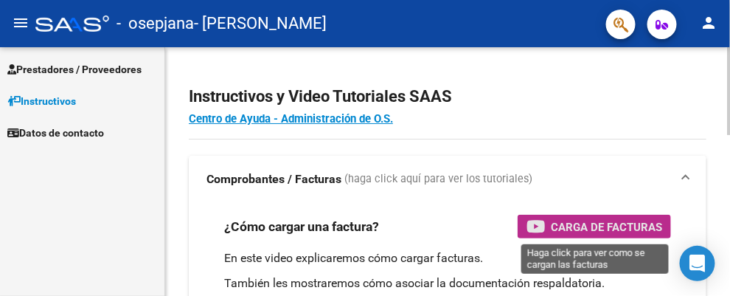
click at [577, 229] on span "Carga de Facturas" at bounding box center [606, 227] width 111 height 18
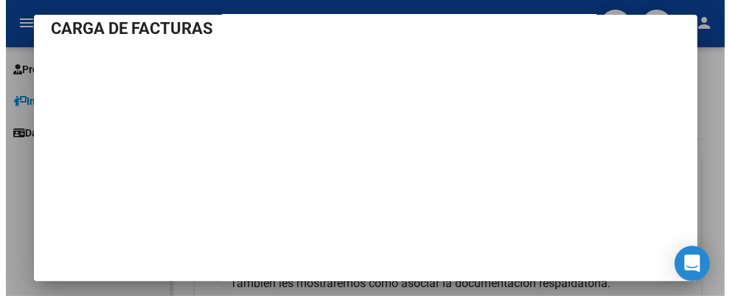
scroll to position [31, 0]
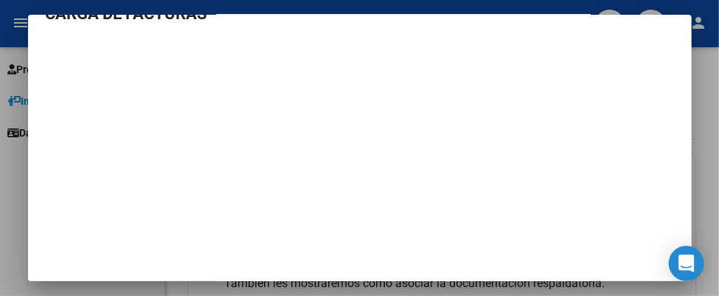
click at [710, 77] on div at bounding box center [359, 148] width 719 height 296
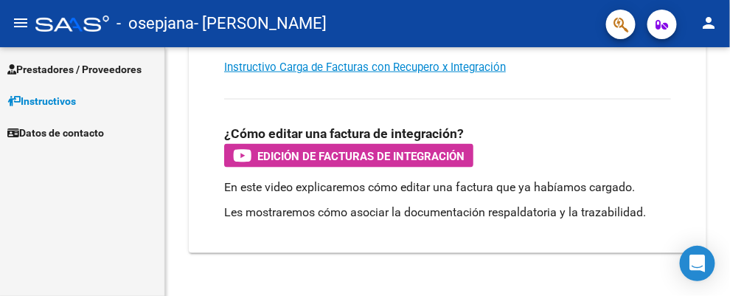
scroll to position [442, 0]
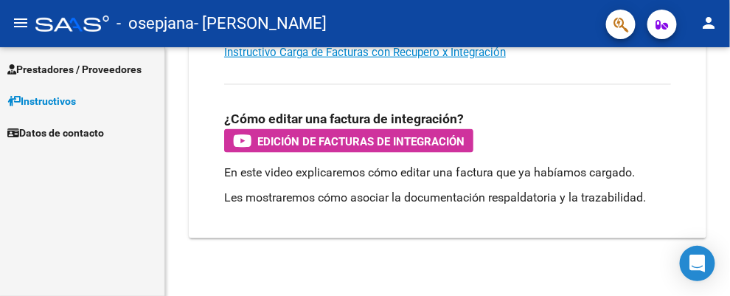
click at [82, 72] on span "Prestadores / Proveedores" at bounding box center [74, 69] width 134 height 16
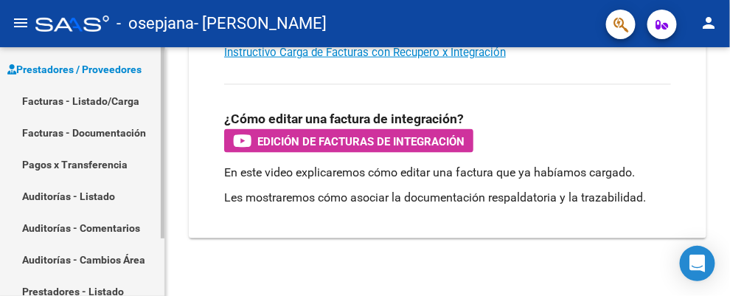
click at [105, 99] on link "Facturas - Listado/Carga" at bounding box center [82, 101] width 164 height 32
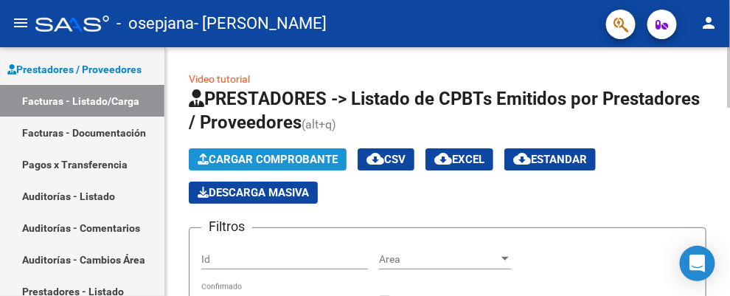
click at [255, 161] on span "Cargar Comprobante" at bounding box center [268, 159] width 140 height 13
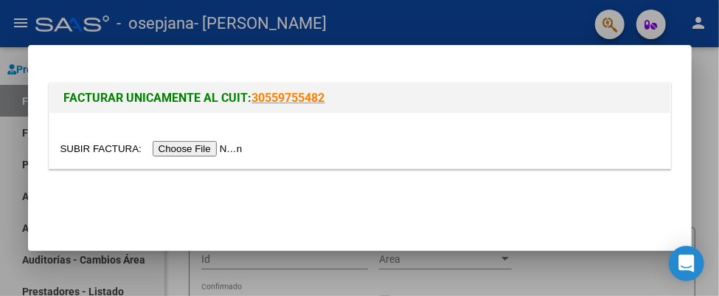
click at [231, 150] on input "file" at bounding box center [153, 148] width 187 height 15
click at [219, 150] on input "file" at bounding box center [153, 148] width 187 height 15
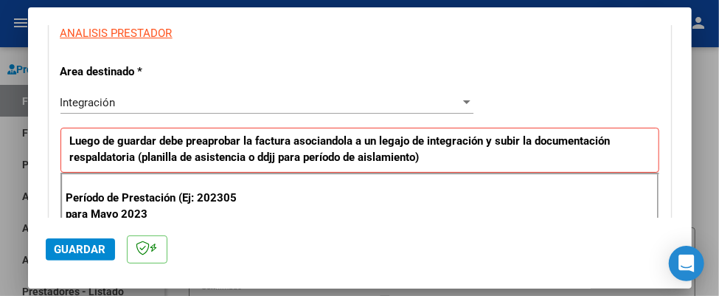
scroll to position [147, 0]
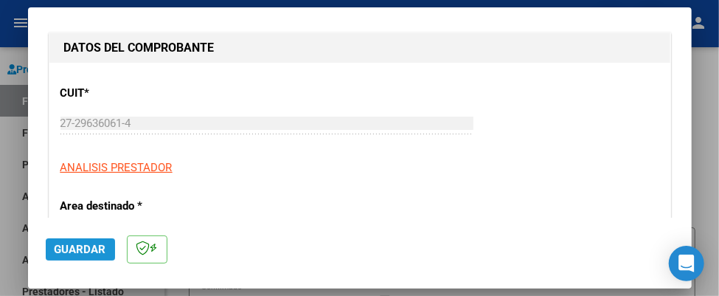
click at [91, 248] on span "Guardar" at bounding box center [81, 249] width 52 height 13
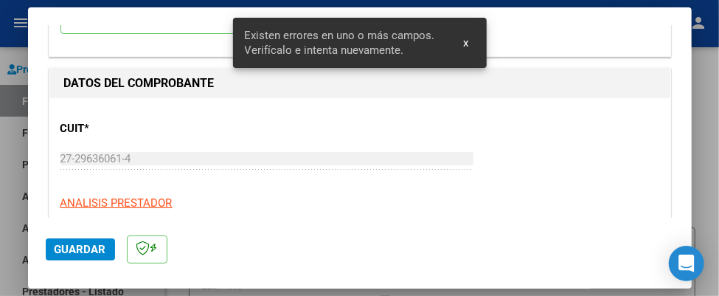
scroll to position [18, 0]
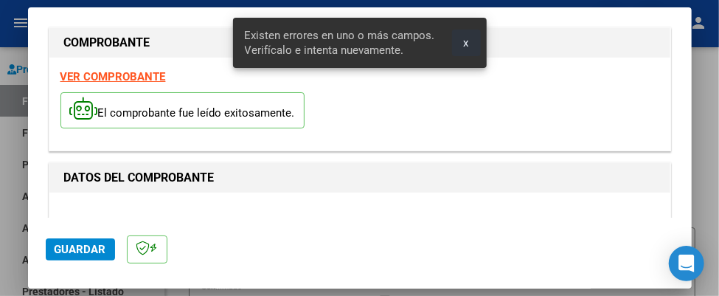
click at [467, 46] on span "x" at bounding box center [466, 42] width 5 height 13
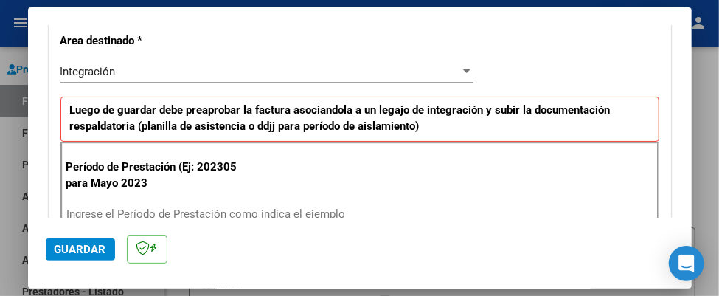
scroll to position [386, 0]
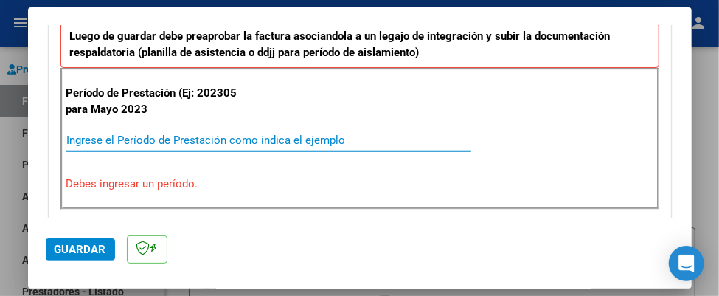
click at [194, 133] on input "Ingrese el Período de Prestación como indica el ejemplo" at bounding box center [268, 139] width 405 height 13
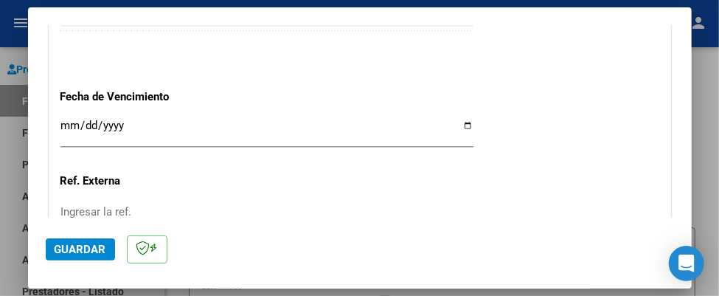
scroll to position [976, 0]
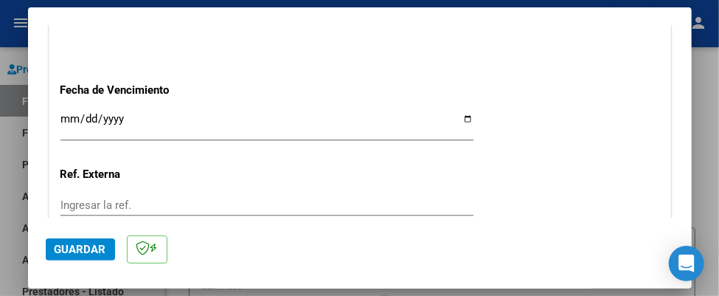
type input "202507"
click at [72, 114] on input "Ingresar la fecha" at bounding box center [266, 125] width 413 height 24
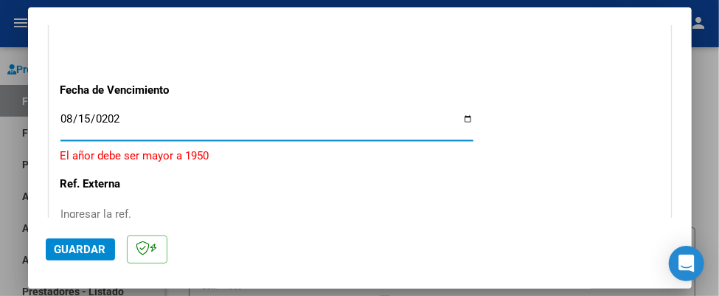
type input "[DATE]"
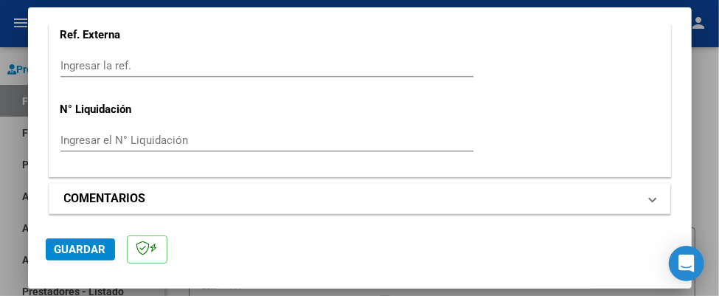
scroll to position [1118, 0]
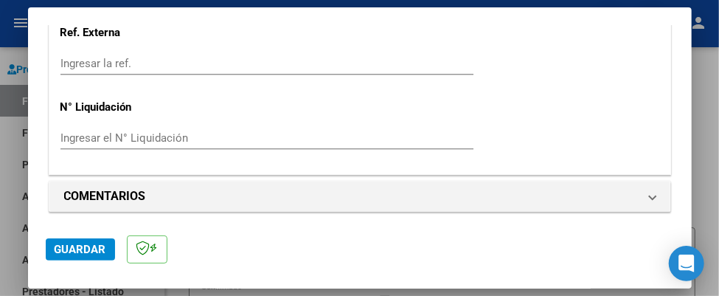
click at [77, 252] on span "Guardar" at bounding box center [81, 249] width 52 height 13
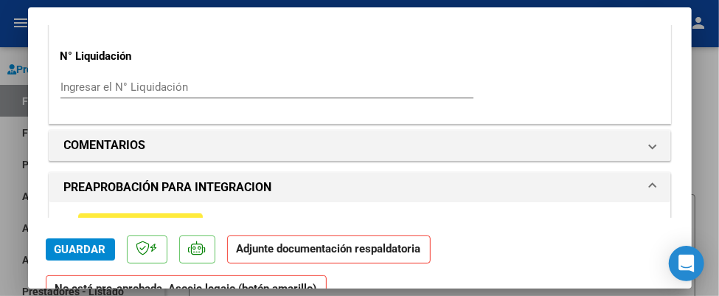
scroll to position [1253, 0]
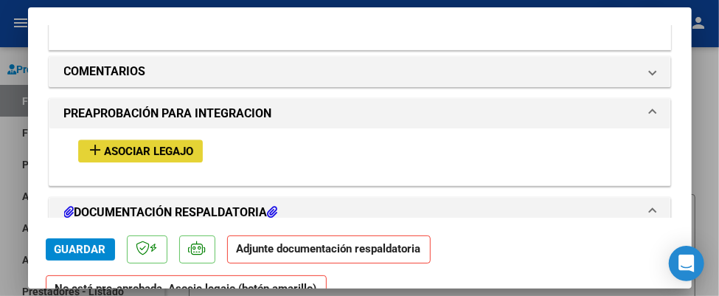
click at [164, 147] on span "Asociar Legajo" at bounding box center [149, 151] width 89 height 13
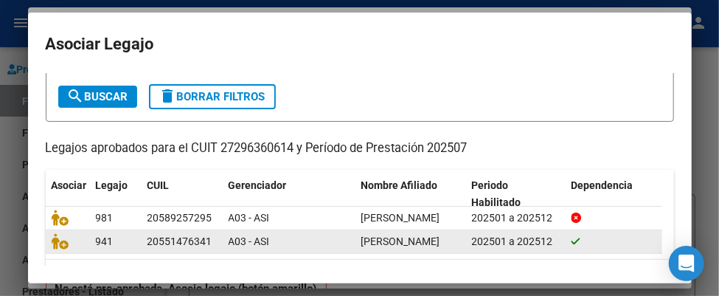
scroll to position [0, 0]
click at [387, 247] on span "[PERSON_NAME]" at bounding box center [400, 241] width 79 height 12
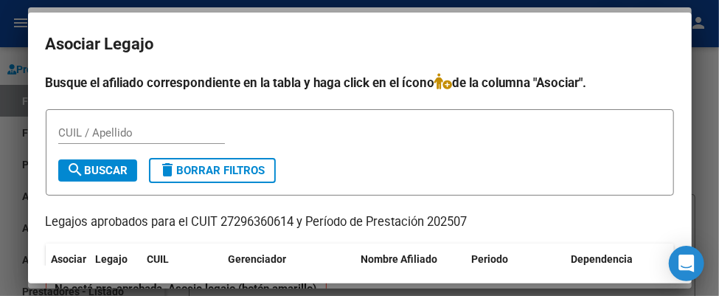
click at [93, 129] on input "CUIL / Apellido" at bounding box center [141, 132] width 167 height 13
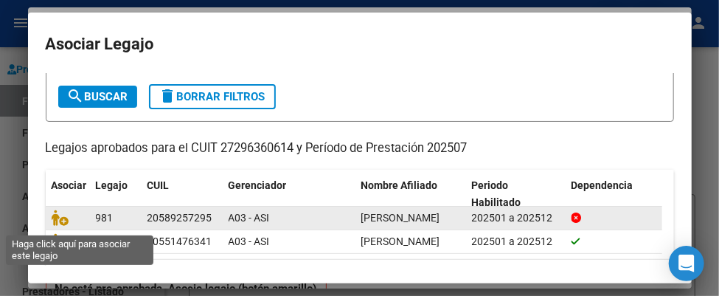
scroll to position [147, 0]
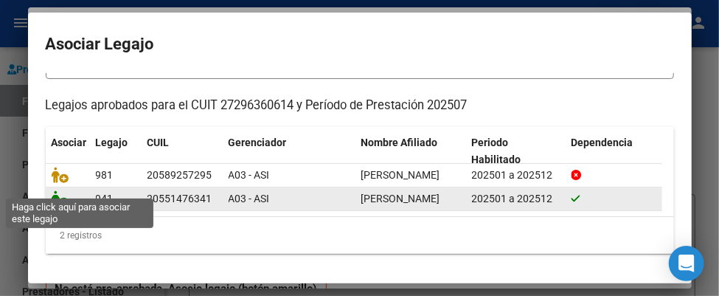
click at [60, 190] on icon at bounding box center [61, 198] width 18 height 16
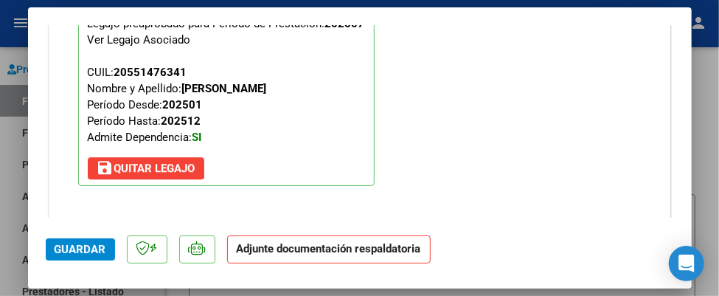
scroll to position [1439, 0]
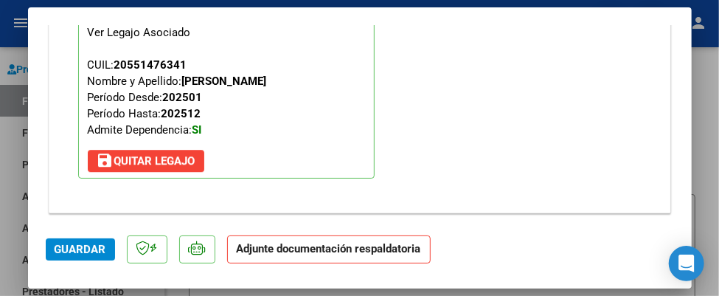
click at [72, 250] on span "Guardar" at bounding box center [81, 249] width 52 height 13
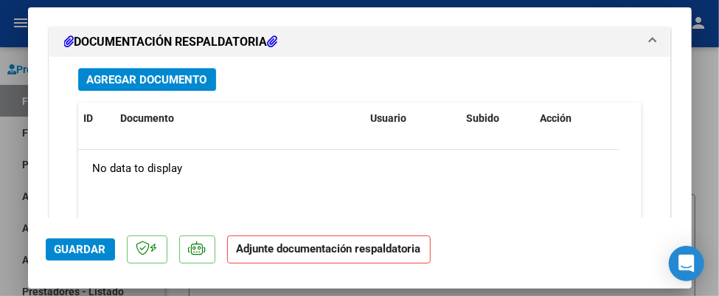
scroll to position [1563, 0]
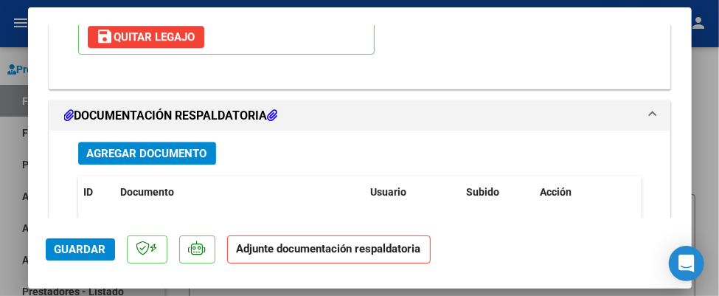
click at [136, 147] on span "Agregar Documento" at bounding box center [147, 153] width 120 height 13
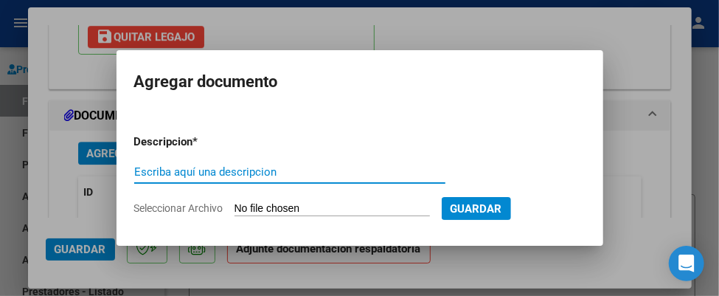
click at [300, 208] on input "Seleccionar Archivo" at bounding box center [331, 209] width 195 height 14
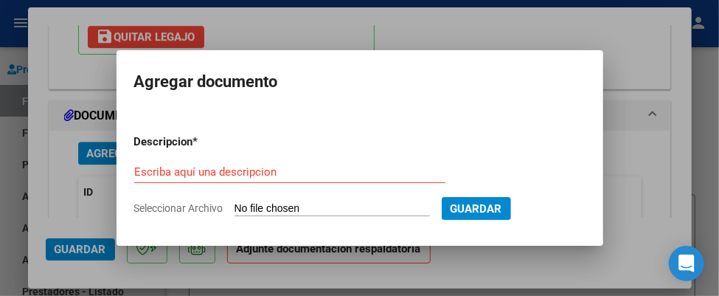
type input "C:\fakepath\27296360614_011_00001_00000322.pdf"
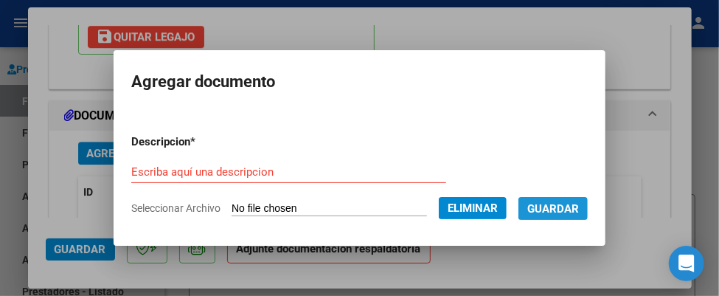
click at [571, 212] on span "Guardar" at bounding box center [553, 208] width 52 height 13
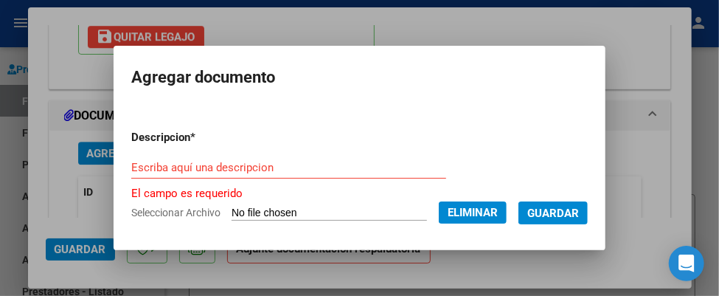
click at [216, 167] on input "Escriba aquí una descripcion" at bounding box center [288, 167] width 315 height 13
click at [175, 167] on input "Escriba aquí una descripcion" at bounding box center [288, 167] width 315 height 13
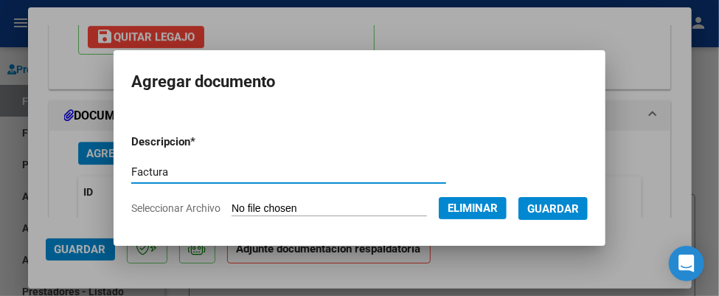
type input "Factura"
click at [554, 206] on span "Guardar" at bounding box center [553, 208] width 52 height 13
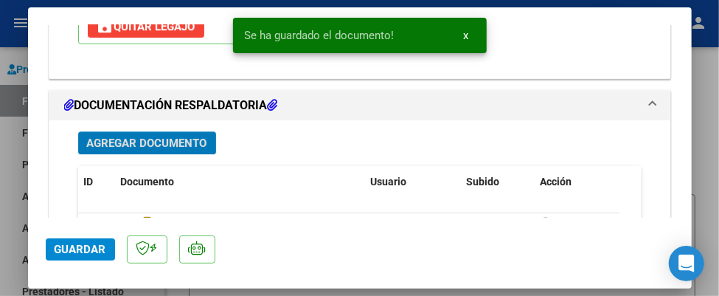
scroll to position [1637, 0]
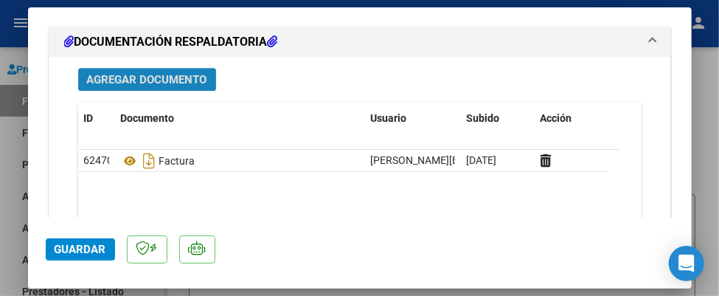
click at [176, 74] on span "Agregar Documento" at bounding box center [147, 79] width 120 height 13
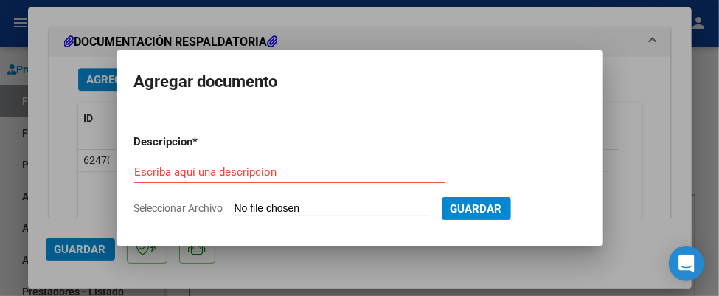
click at [277, 209] on input "Seleccionar Archivo" at bounding box center [331, 209] width 195 height 14
type input "C:\fakepath\Planilla [PERSON_NAME].pdf"
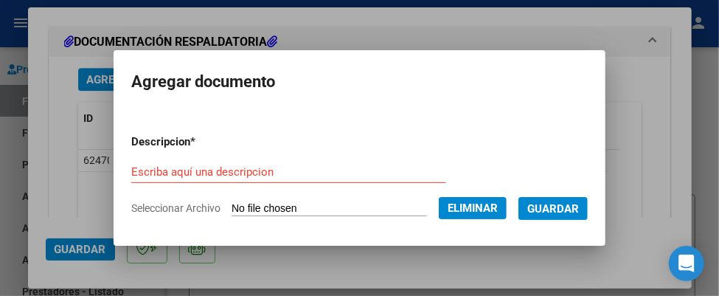
click at [226, 167] on input "Escriba aquí una descripcion" at bounding box center [288, 171] width 315 height 13
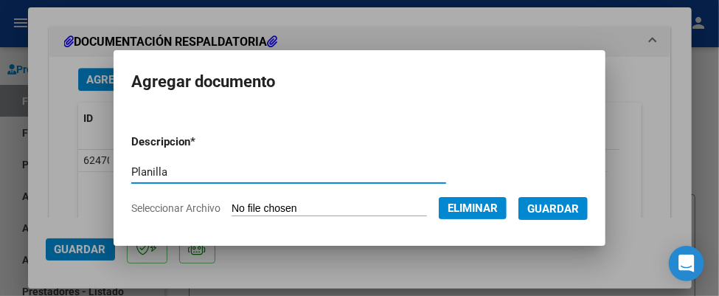
type input "Planilla"
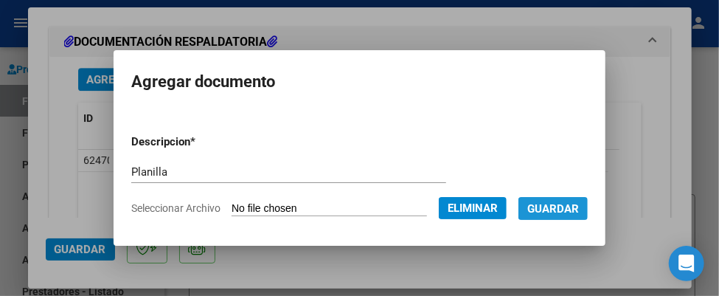
click at [572, 205] on span "Guardar" at bounding box center [553, 208] width 52 height 13
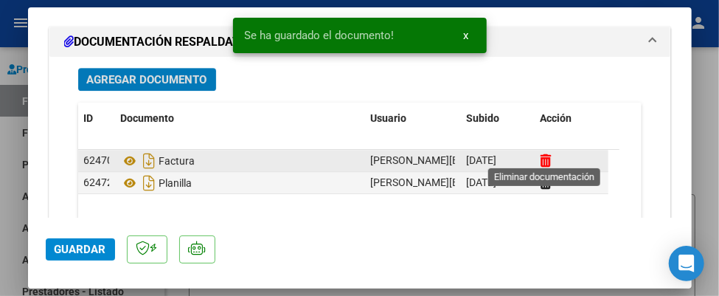
click at [542, 153] on icon at bounding box center [545, 160] width 11 height 14
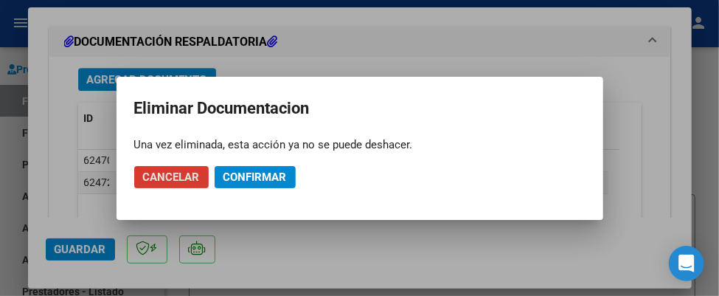
click at [250, 176] on span "Confirmar" at bounding box center [254, 176] width 63 height 13
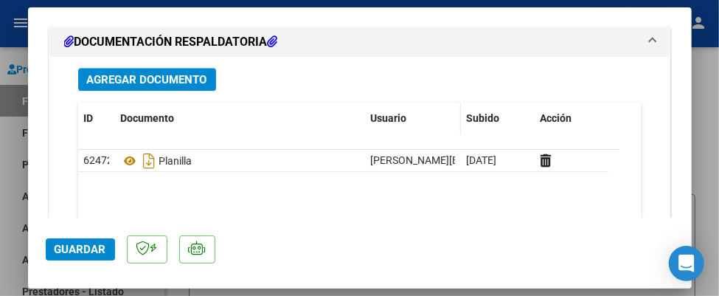
scroll to position [1711, 0]
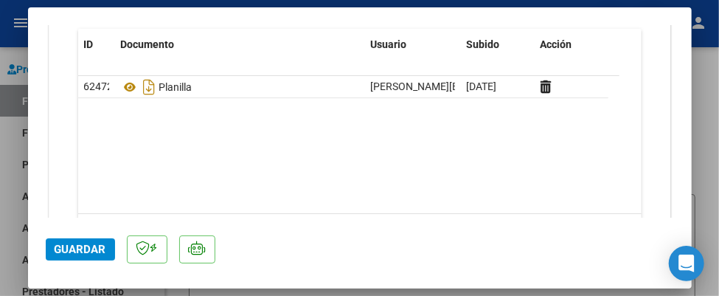
click at [77, 252] on span "Guardar" at bounding box center [81, 249] width 52 height 13
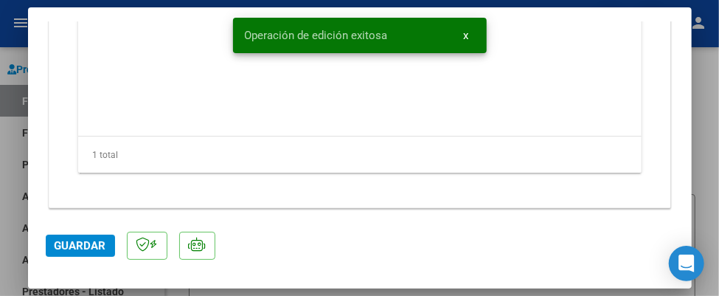
scroll to position [4, 0]
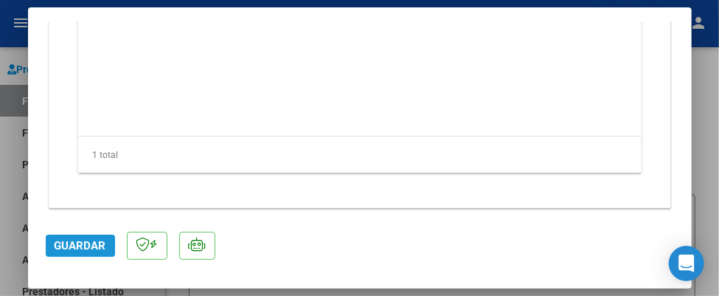
click at [72, 240] on span "Guardar" at bounding box center [81, 245] width 52 height 13
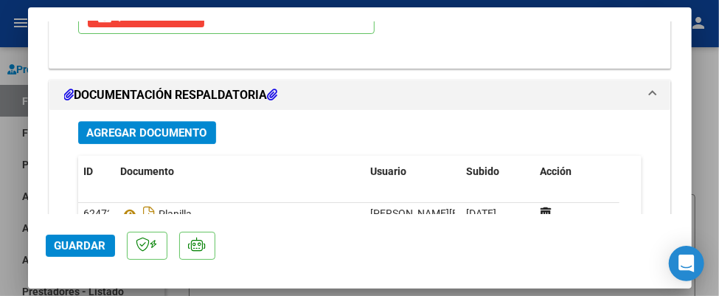
scroll to position [1784, 0]
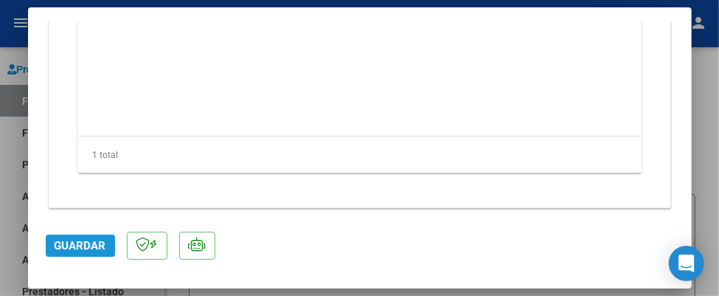
click at [97, 243] on span "Guardar" at bounding box center [81, 245] width 52 height 13
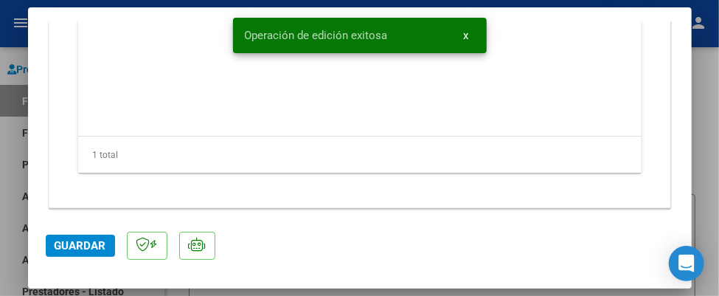
click at [465, 35] on span "x" at bounding box center [466, 35] width 5 height 13
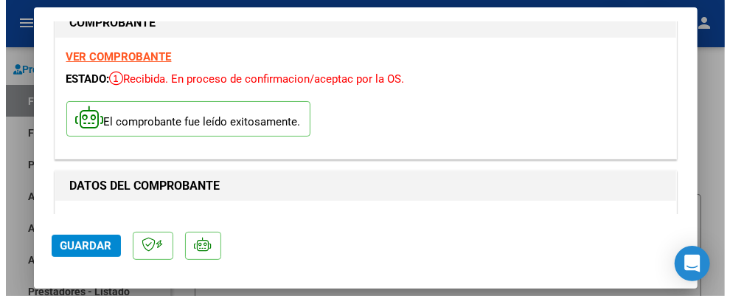
scroll to position [0, 0]
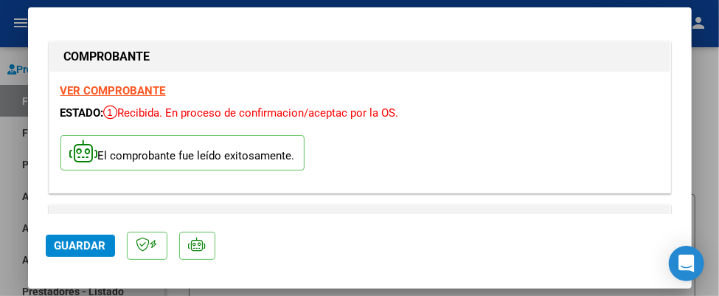
click at [704, 69] on div at bounding box center [359, 148] width 719 height 296
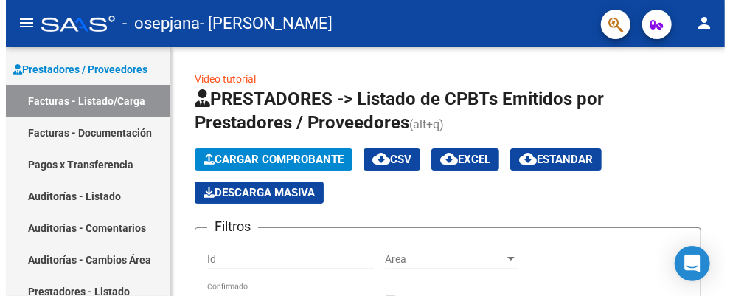
scroll to position [327, 0]
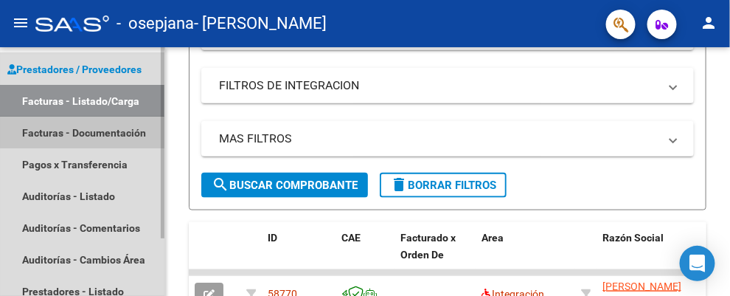
click at [83, 126] on link "Facturas - Documentación" at bounding box center [82, 133] width 164 height 32
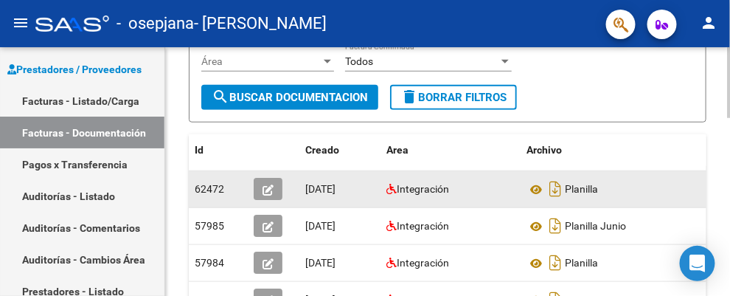
scroll to position [254, 0]
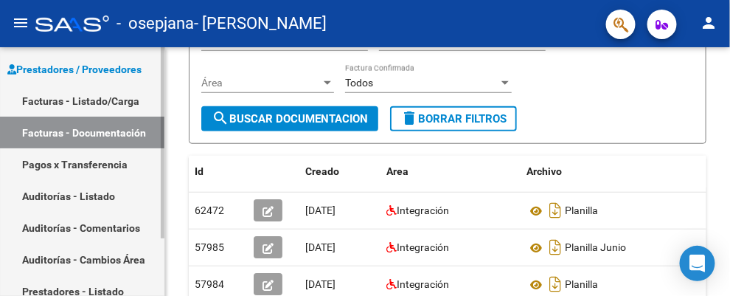
click at [60, 102] on link "Facturas - Listado/Carga" at bounding box center [82, 101] width 164 height 32
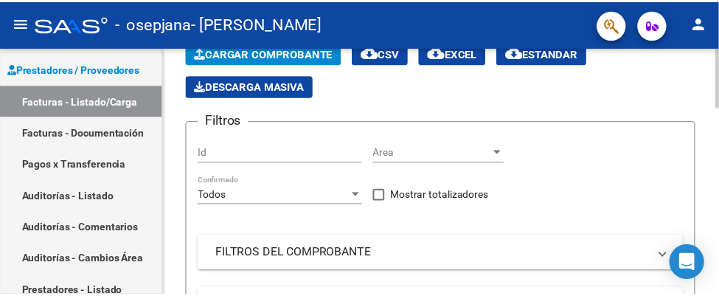
scroll to position [32, 0]
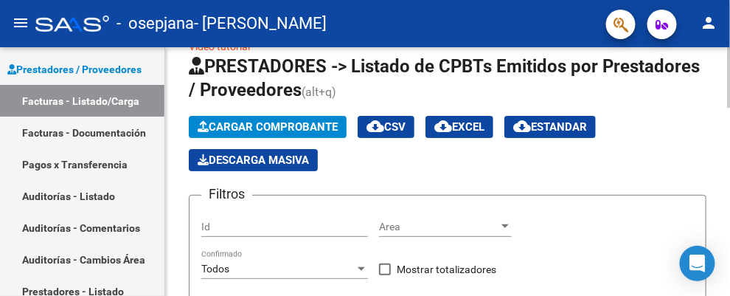
click at [300, 125] on span "Cargar Comprobante" at bounding box center [268, 126] width 140 height 13
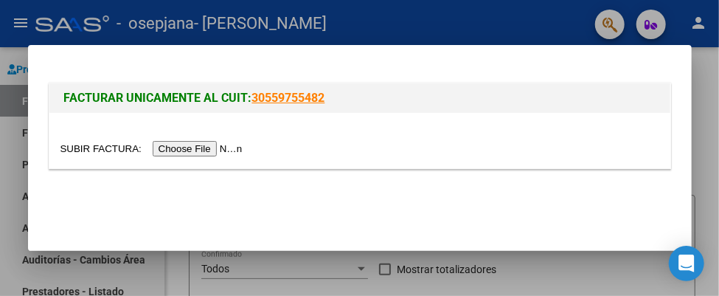
click at [189, 150] on input "file" at bounding box center [153, 148] width 187 height 15
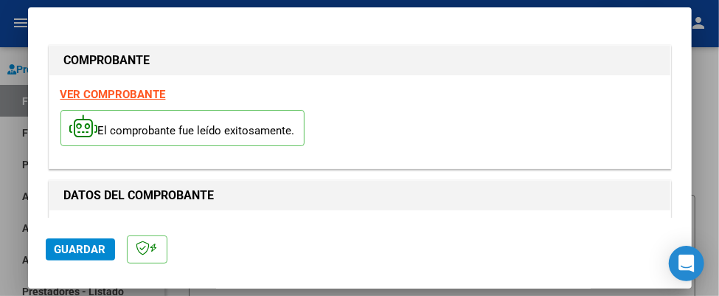
click at [82, 251] on span "Guardar" at bounding box center [81, 249] width 52 height 13
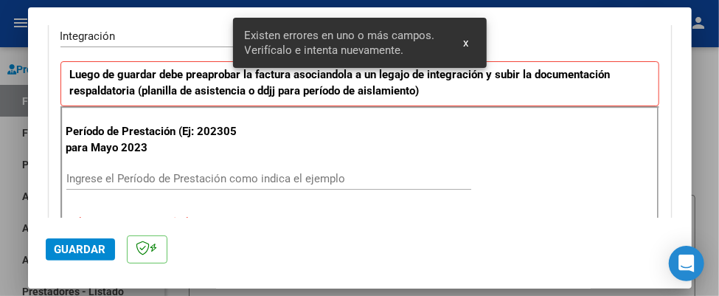
scroll to position [386, 0]
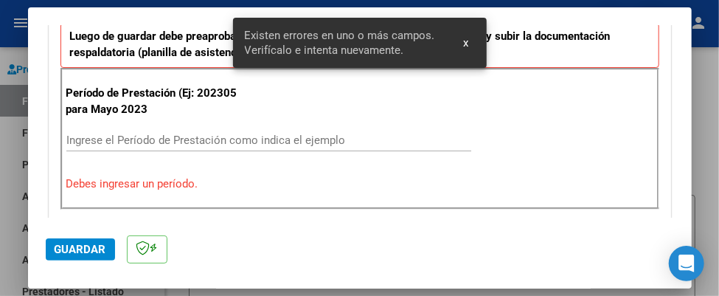
click at [205, 135] on input "Ingrese el Período de Prestación como indica el ejemplo" at bounding box center [268, 139] width 405 height 13
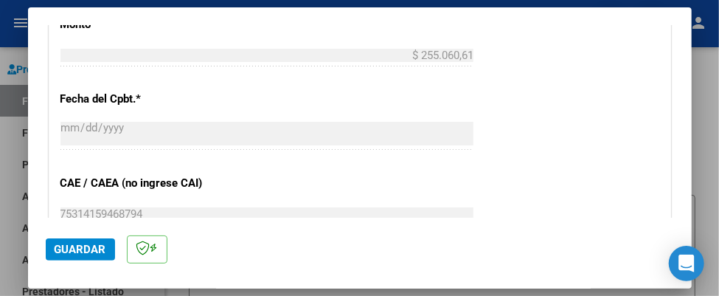
scroll to position [903, 0]
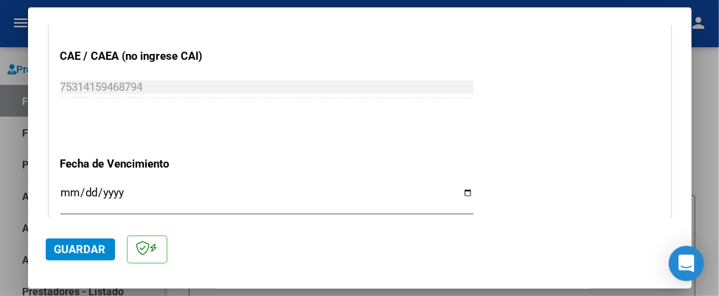
type input "202507"
click at [70, 189] on input "Ingresar la fecha" at bounding box center [266, 199] width 413 height 24
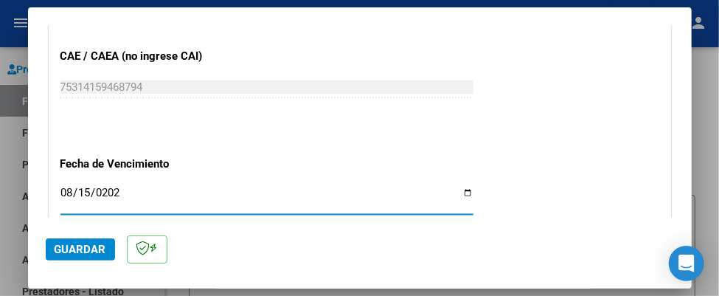
type input "[DATE]"
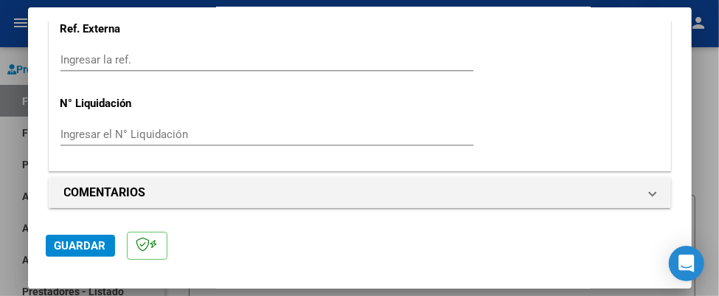
scroll to position [4, 0]
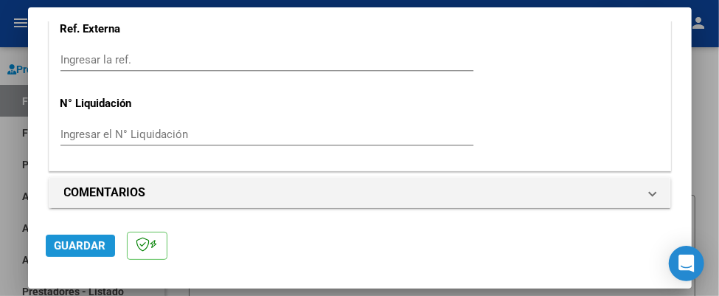
click at [77, 246] on span "Guardar" at bounding box center [81, 245] width 52 height 13
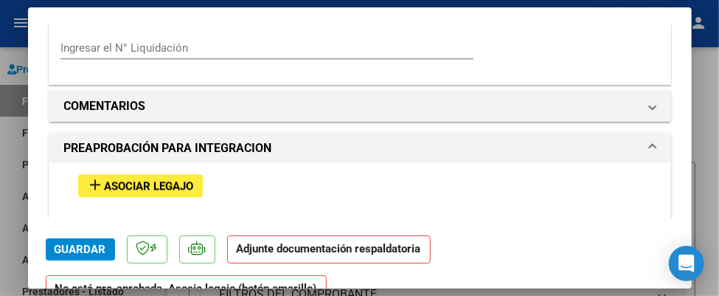
scroll to position [1253, 0]
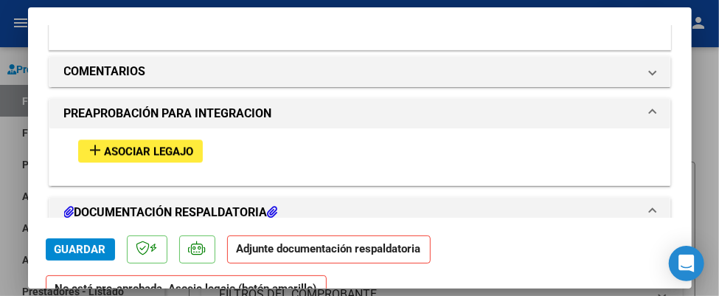
click at [160, 145] on span "Asociar Legajo" at bounding box center [149, 151] width 89 height 13
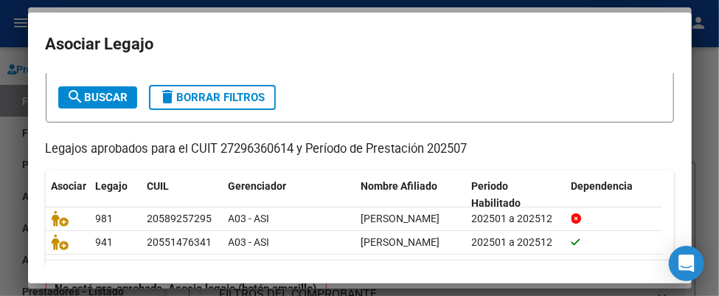
scroll to position [74, 0]
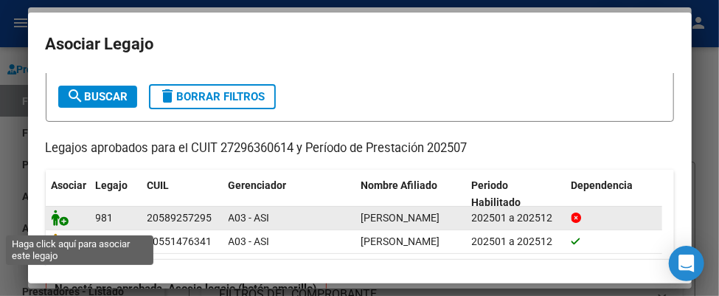
click at [66, 225] on icon at bounding box center [61, 217] width 18 height 16
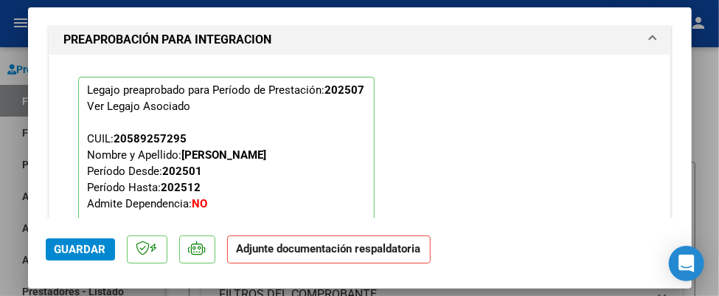
scroll to position [1439, 0]
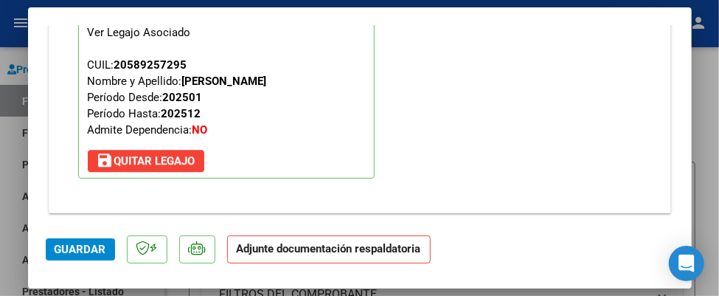
click at [82, 245] on span "Guardar" at bounding box center [81, 249] width 52 height 13
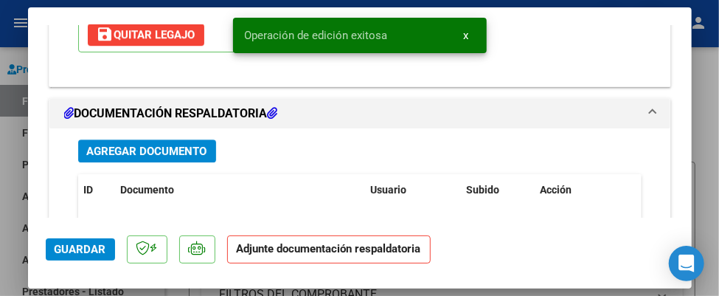
scroll to position [1587, 0]
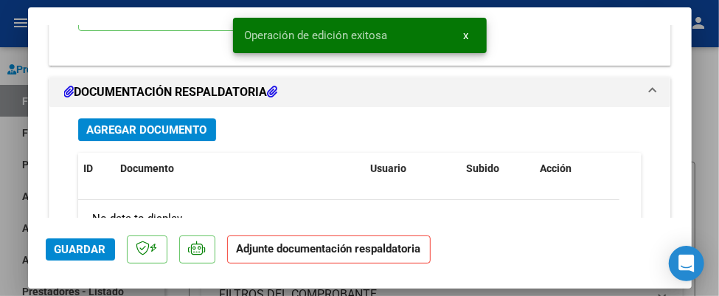
click at [192, 123] on span "Agregar Documento" at bounding box center [147, 129] width 120 height 13
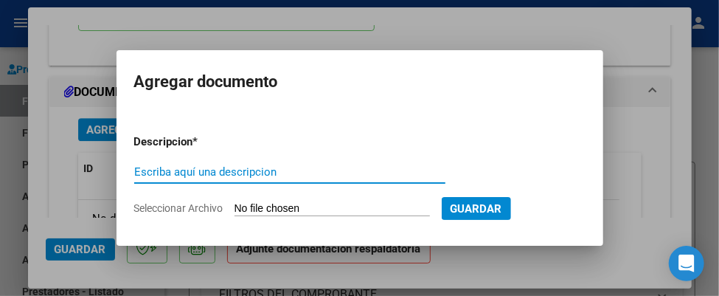
click at [185, 171] on input "Escriba aquí una descripcion" at bounding box center [289, 171] width 311 height 13
type input "Planilla"
click at [282, 204] on input "Seleccionar Archivo" at bounding box center [331, 209] width 195 height 14
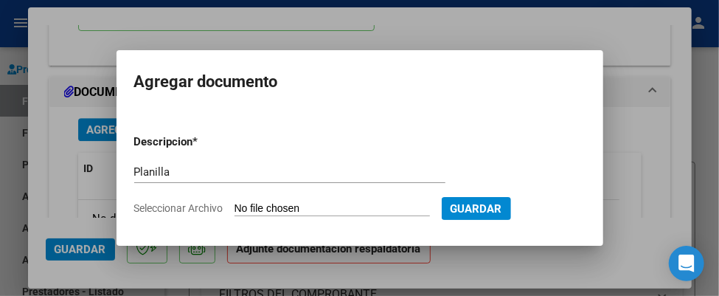
type input "C:\fakepath\Planilla [PERSON_NAME].pdf"
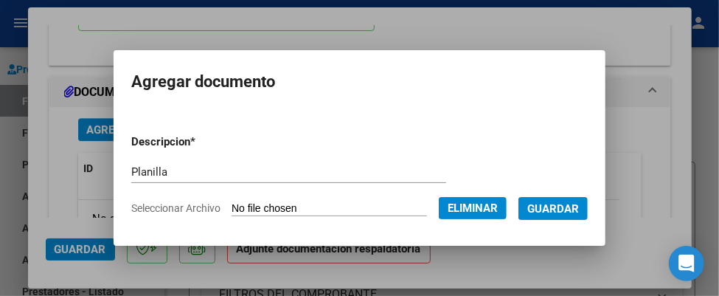
click at [559, 205] on span "Guardar" at bounding box center [553, 208] width 52 height 13
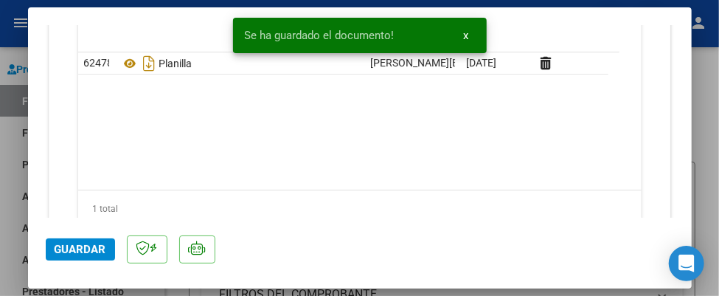
scroll to position [1784, 0]
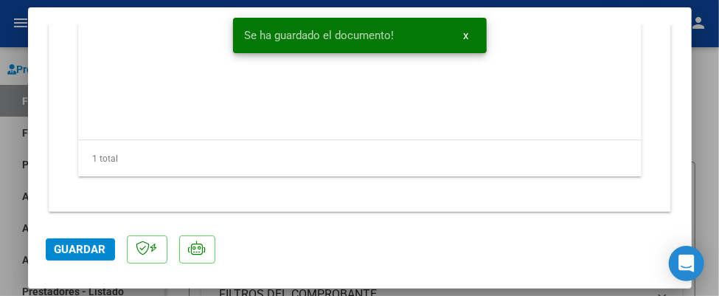
click at [84, 248] on span "Guardar" at bounding box center [81, 249] width 52 height 13
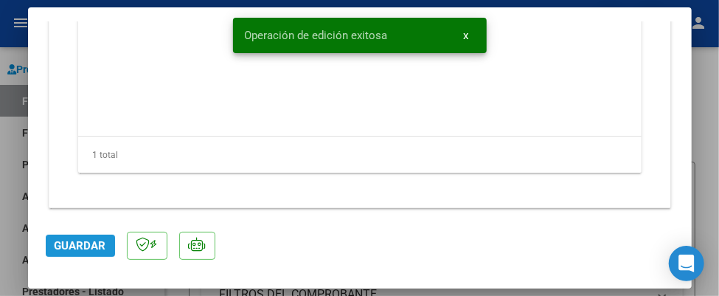
click at [81, 248] on span "Guardar" at bounding box center [81, 245] width 52 height 13
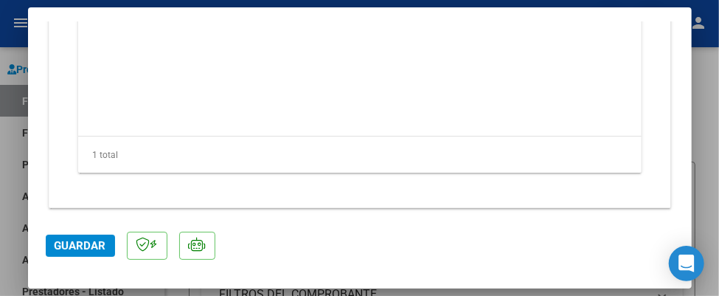
click at [702, 83] on div at bounding box center [359, 148] width 719 height 296
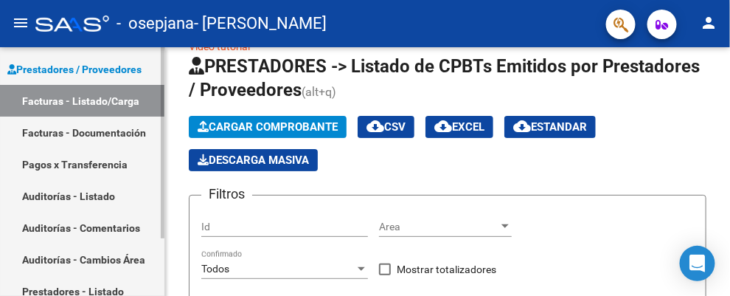
click at [101, 99] on link "Facturas - Listado/Carga" at bounding box center [82, 101] width 164 height 32
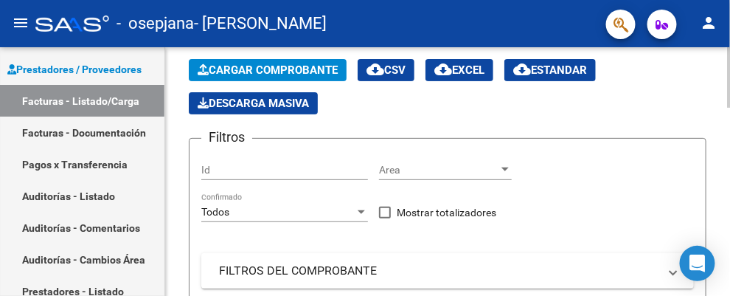
scroll to position [106, 0]
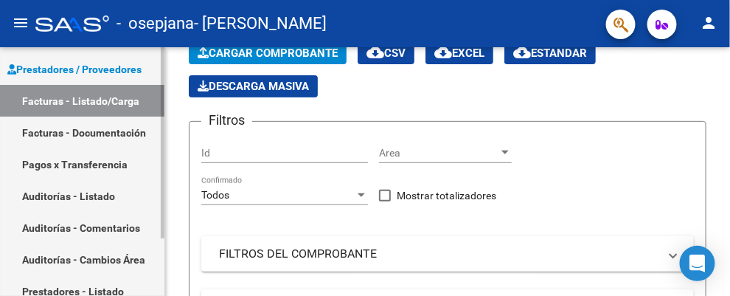
click at [94, 130] on link "Facturas - Documentación" at bounding box center [82, 133] width 164 height 32
